Goal: Find specific page/section: Find specific page/section

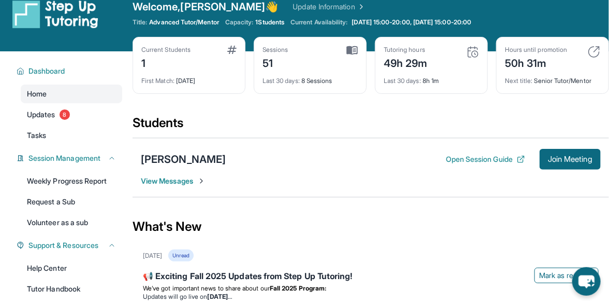
scroll to position [17, 0]
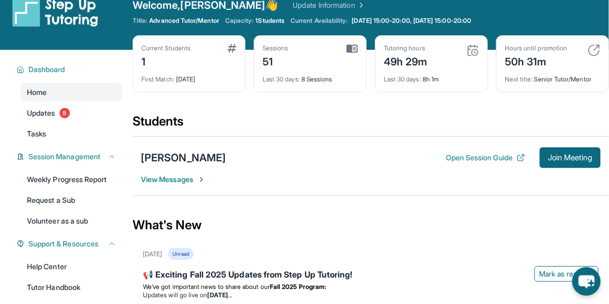
click at [592, 46] on img at bounding box center [594, 50] width 12 height 12
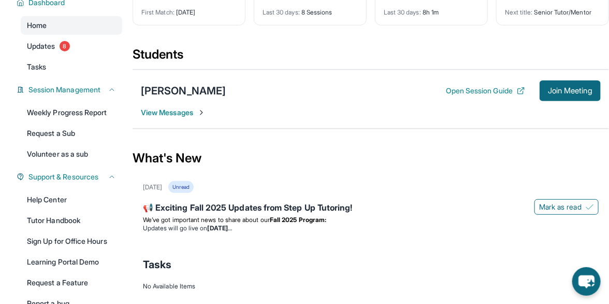
scroll to position [86, 0]
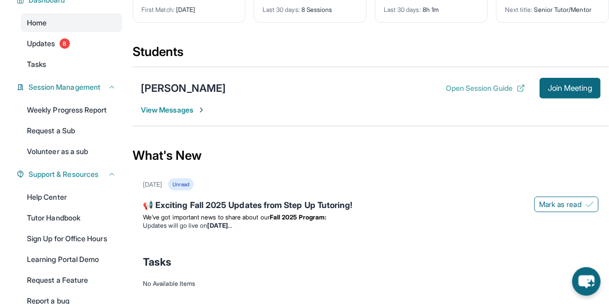
click at [483, 86] on button "Open Session Guide" at bounding box center [485, 88] width 79 height 10
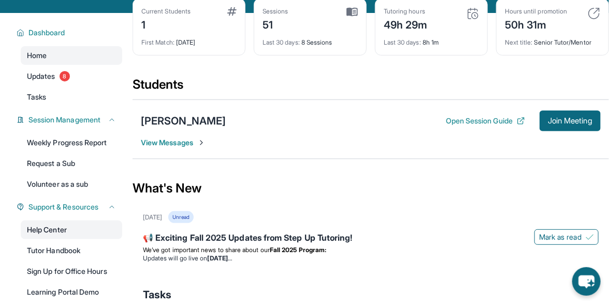
scroll to position [53, 0]
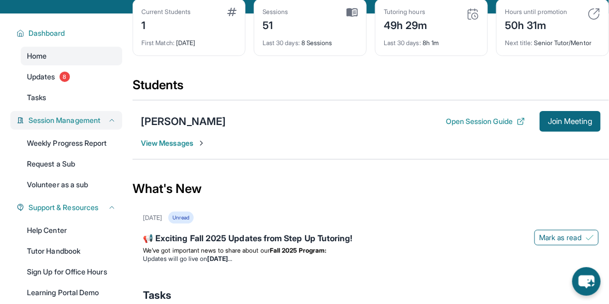
click at [94, 119] on span "Session Management" at bounding box center [64, 120] width 72 height 10
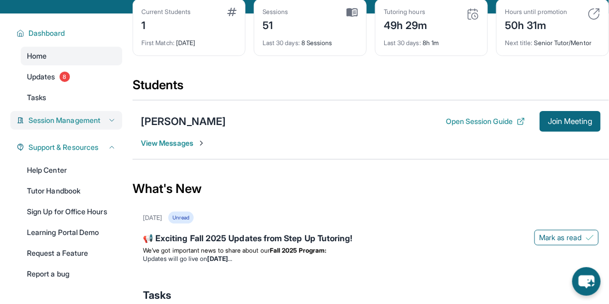
click at [94, 119] on span "Session Management" at bounding box center [64, 120] width 72 height 10
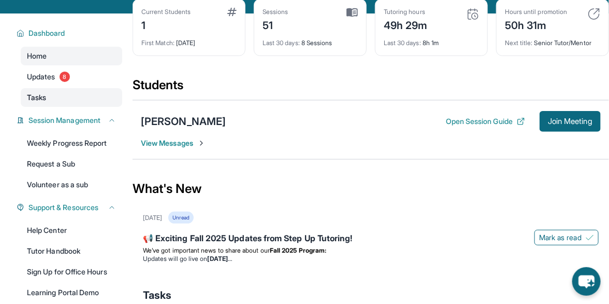
click at [79, 99] on link "Tasks" at bounding box center [72, 97] width 102 height 19
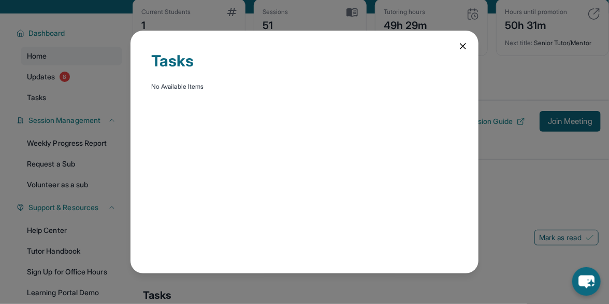
drag, startPoint x: 457, startPoint y: 41, endPoint x: 466, endPoint y: 49, distance: 11.4
click at [466, 49] on div "Tasks No Available Items" at bounding box center [305, 152] width 348 height 243
click at [466, 49] on icon at bounding box center [463, 46] width 10 height 10
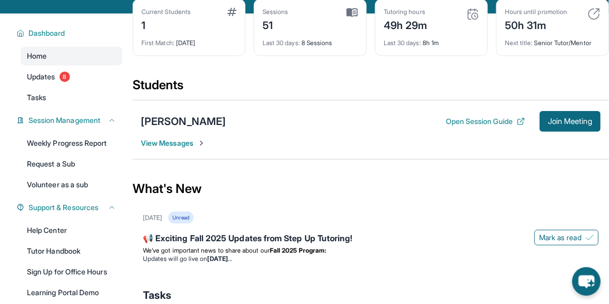
scroll to position [0, 0]
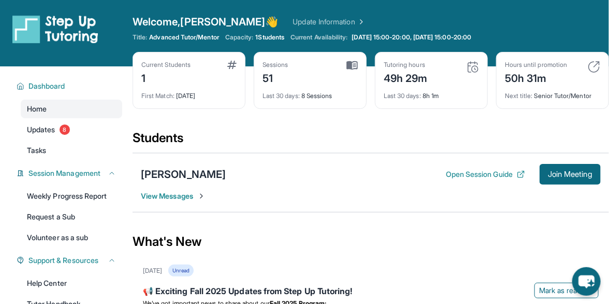
click at [203, 35] on span "Advanced Tutor/Mentor" at bounding box center [183, 37] width 69 height 8
click at [60, 83] on span "Dashboard" at bounding box center [46, 86] width 37 height 10
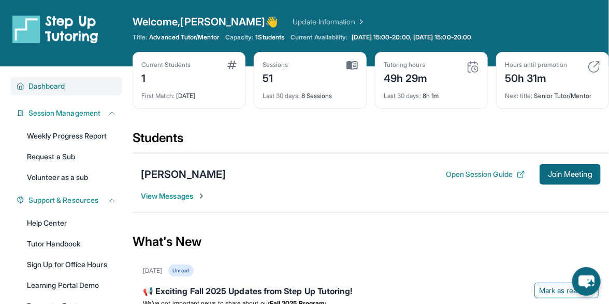
click at [60, 83] on span "Dashboard" at bounding box center [46, 86] width 37 height 10
